Goal: Information Seeking & Learning: Learn about a topic

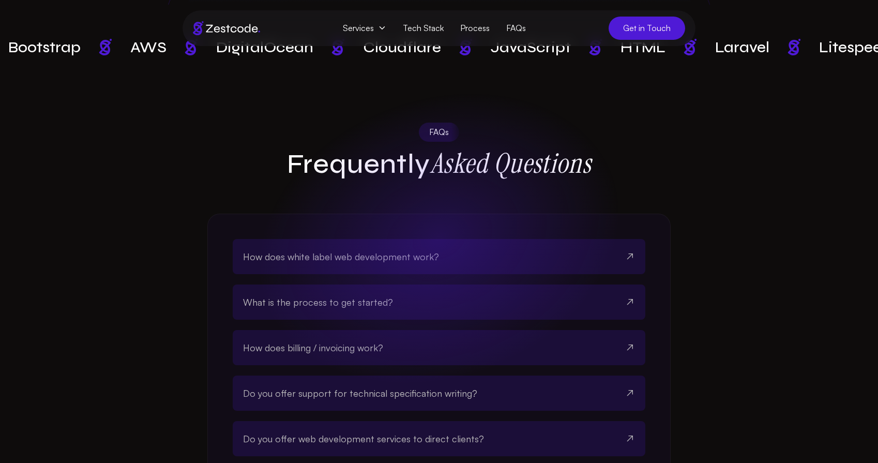
scroll to position [2783, 0]
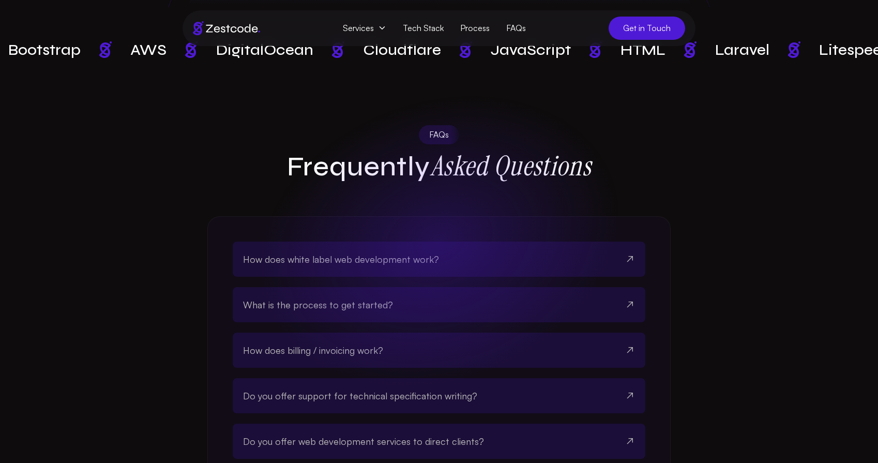
click at [404, 252] on span "How does white label web development work?" at bounding box center [341, 259] width 196 height 14
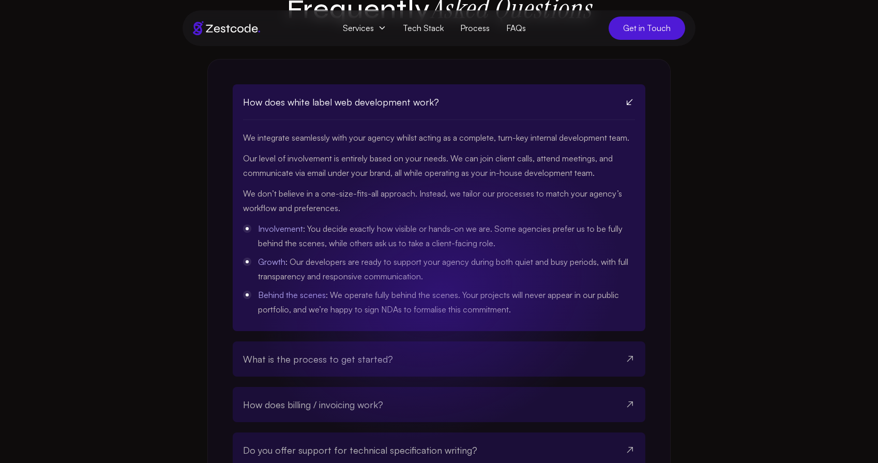
scroll to position [2954, 0]
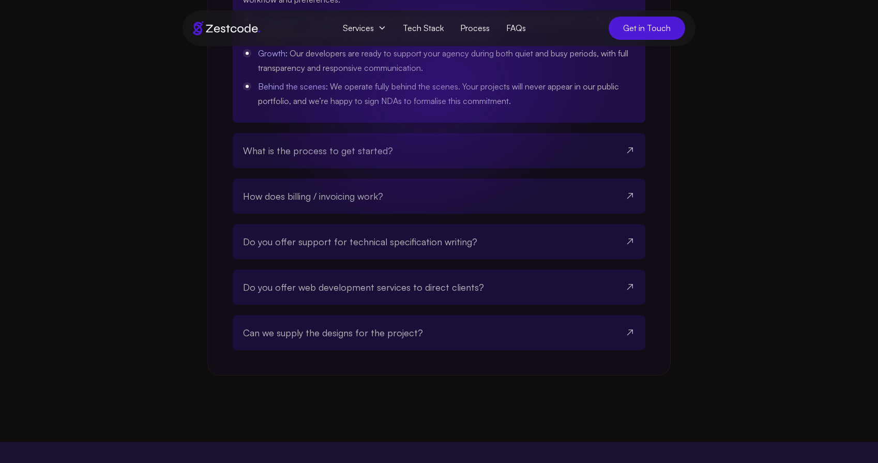
click at [367, 143] on span "What is the process to get started?" at bounding box center [318, 150] width 150 height 14
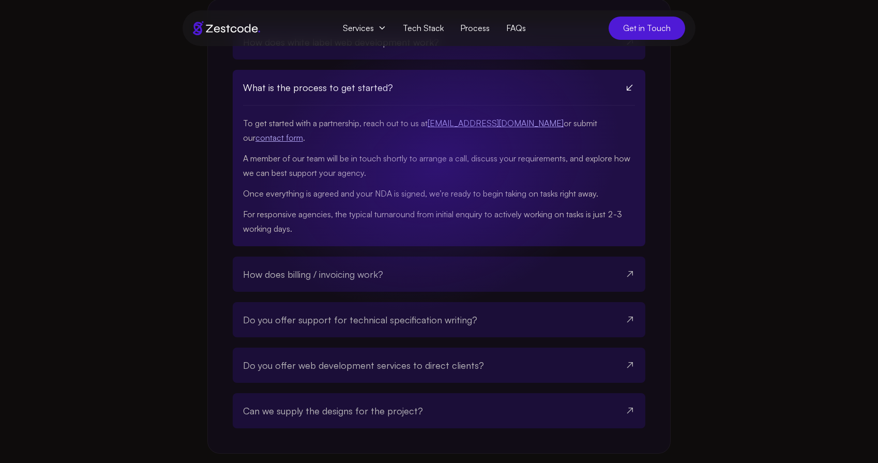
scroll to position [3001, 0]
click at [313, 266] on span "How does billing / invoicing work?" at bounding box center [313, 273] width 140 height 14
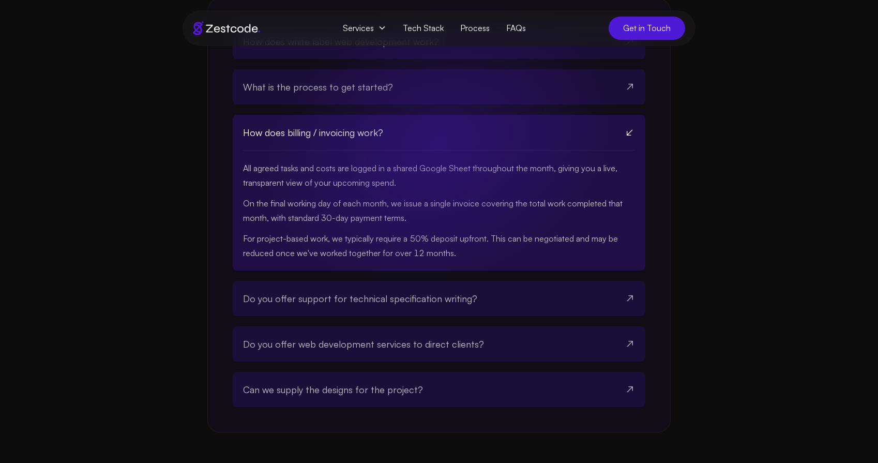
click at [309, 291] on span "Do you offer support for technical specification writing?" at bounding box center [360, 298] width 234 height 14
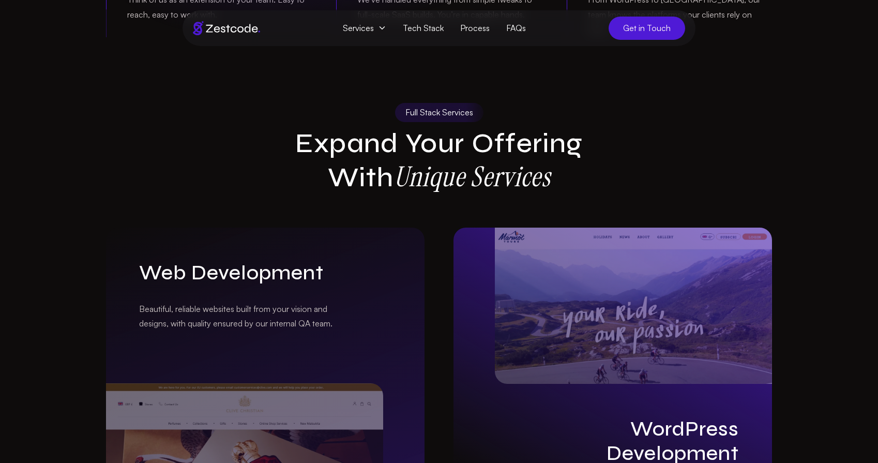
scroll to position [781, 0]
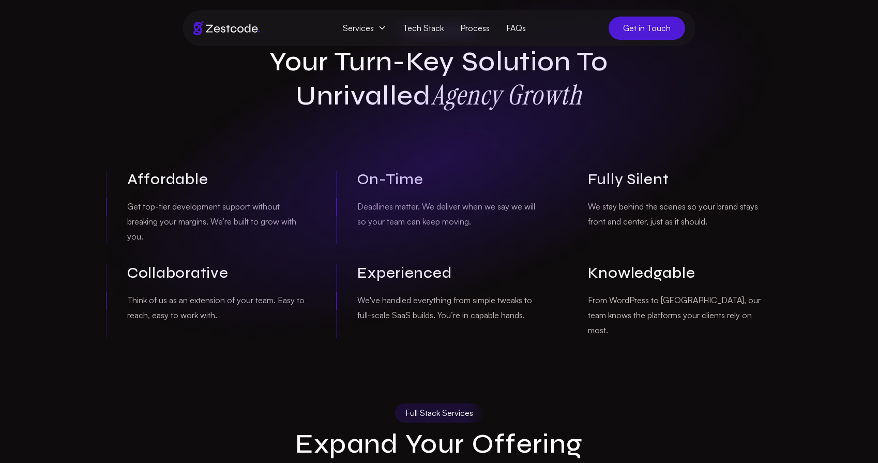
click at [384, 29] on icon at bounding box center [382, 27] width 5 height 3
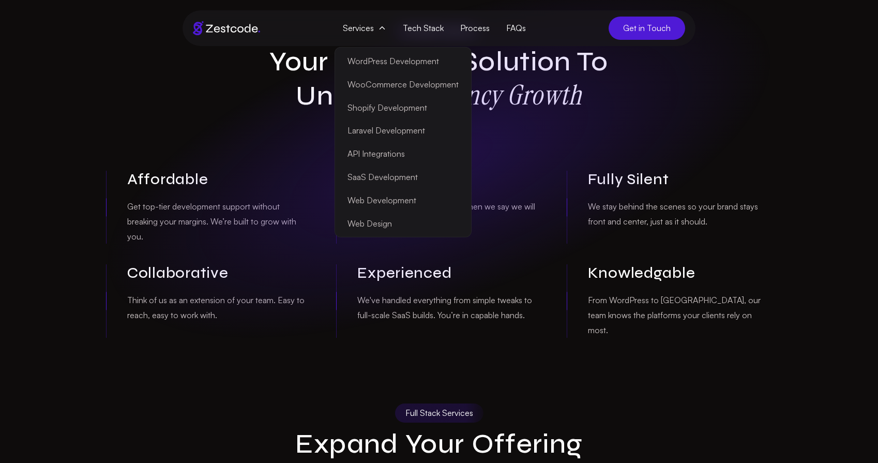
click at [390, 202] on link "Web Development" at bounding box center [403, 200] width 132 height 23
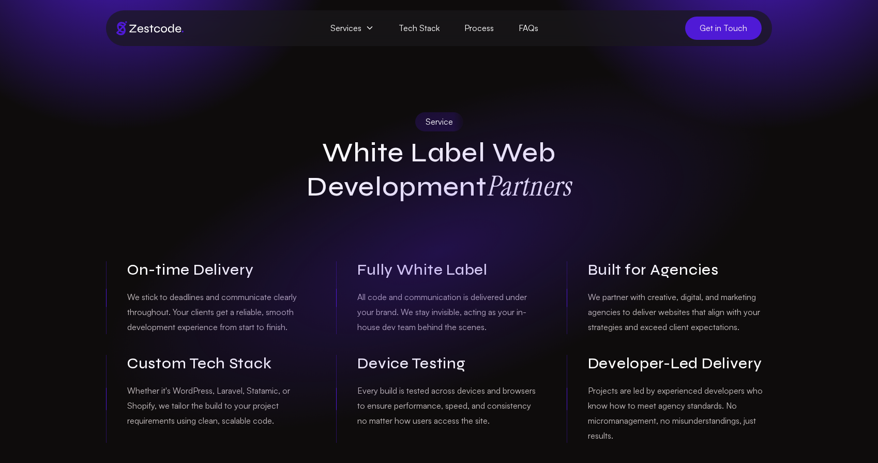
click at [369, 29] on icon at bounding box center [370, 28] width 8 height 8
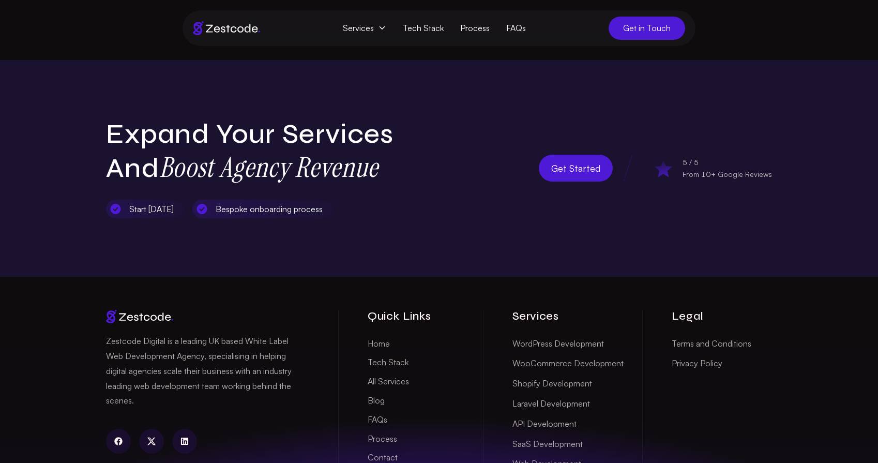
scroll to position [2599, 0]
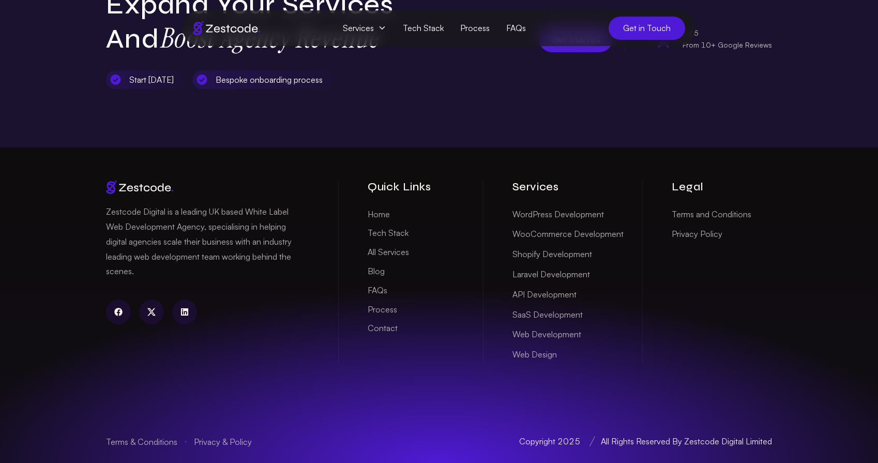
click at [452, 242] on ul "Home Tech Stack All Services Blog FAQs Process Contact" at bounding box center [411, 271] width 86 height 130
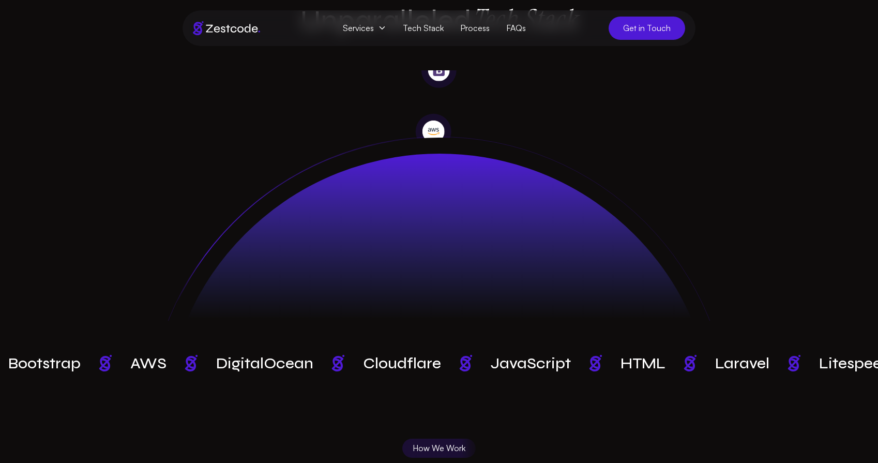
scroll to position [706, 0]
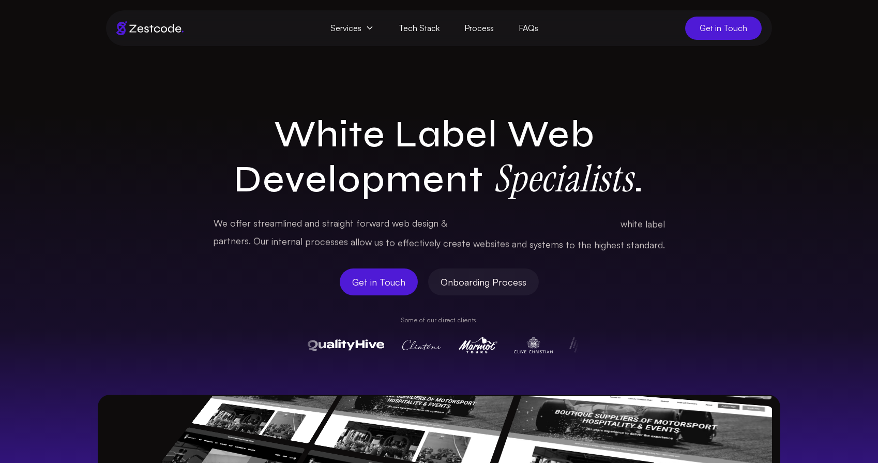
click at [430, 32] on link "Tech Stack" at bounding box center [419, 28] width 66 height 23
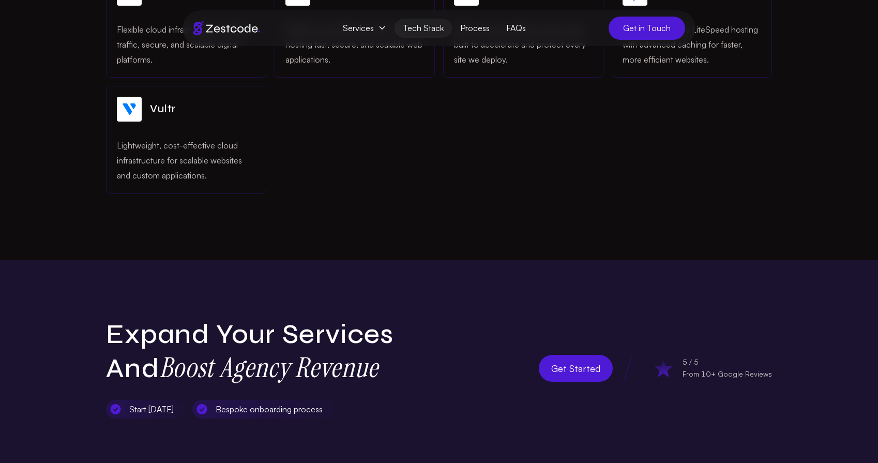
scroll to position [1575, 0]
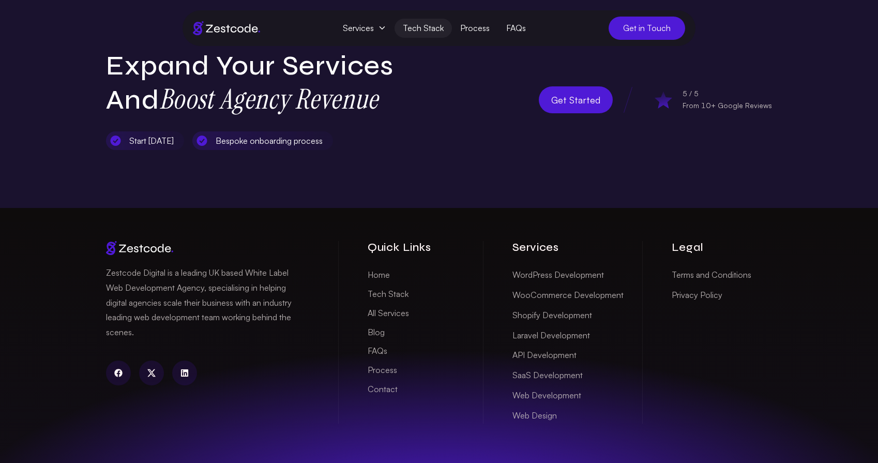
click at [187, 377] on icon "linkedin" at bounding box center [184, 372] width 7 height 7
